Goal: Information Seeking & Learning: Learn about a topic

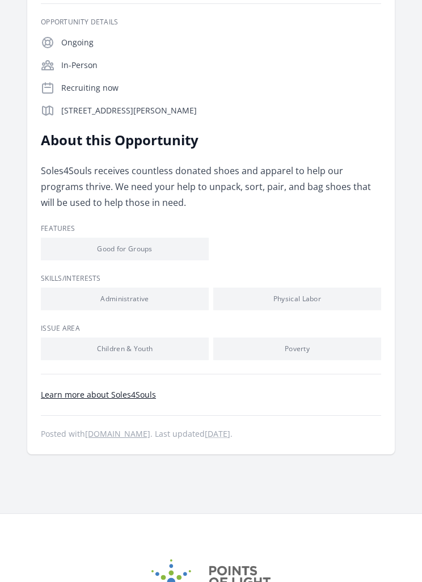
scroll to position [203, 0]
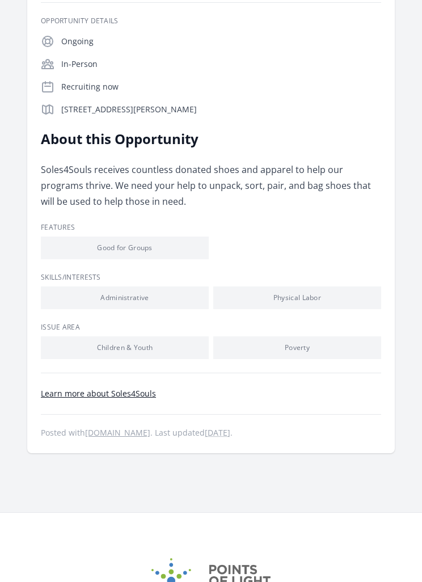
click at [304, 351] on li "Poverty" at bounding box center [297, 348] width 168 height 23
click at [305, 348] on li "Poverty" at bounding box center [297, 348] width 168 height 23
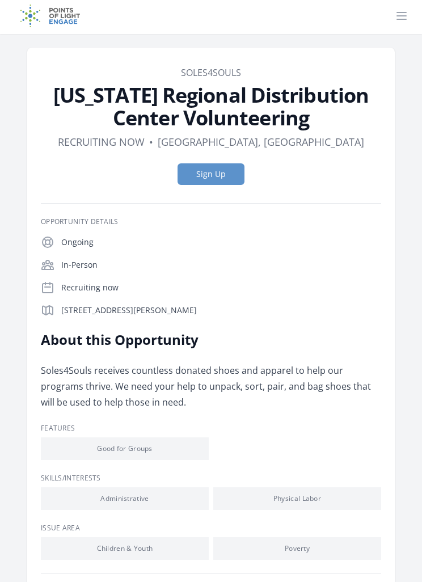
scroll to position [0, 0]
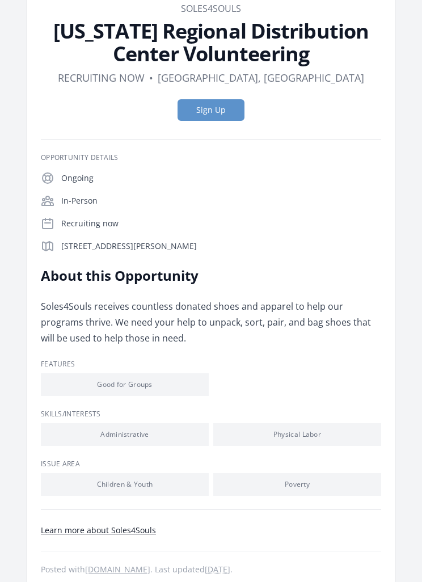
scroll to position [66, 0]
click at [137, 533] on link "Learn more about Soles4Souls" at bounding box center [98, 530] width 115 height 11
